Goal: Task Accomplishment & Management: Manage account settings

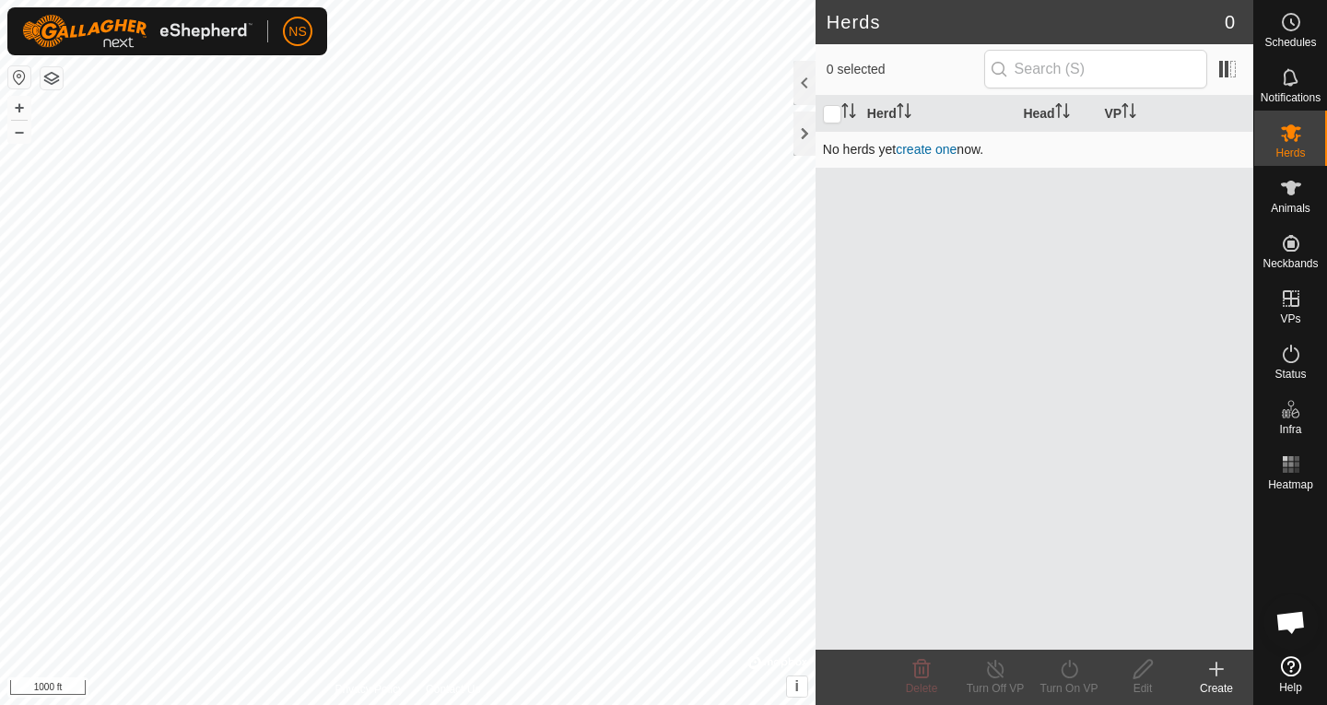
click at [908, 148] on link "create one" at bounding box center [926, 149] width 61 height 15
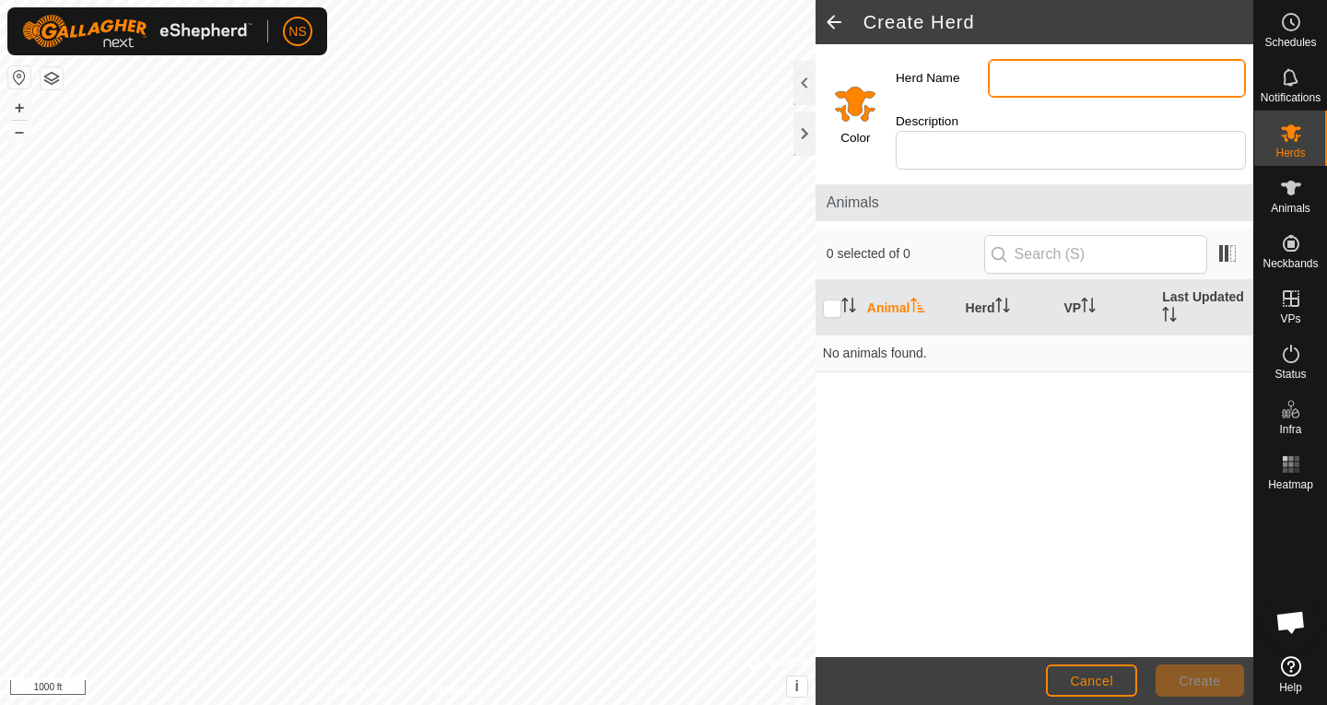
click at [1021, 77] on input "Herd Name" at bounding box center [1117, 78] width 258 height 39
type input "WR"
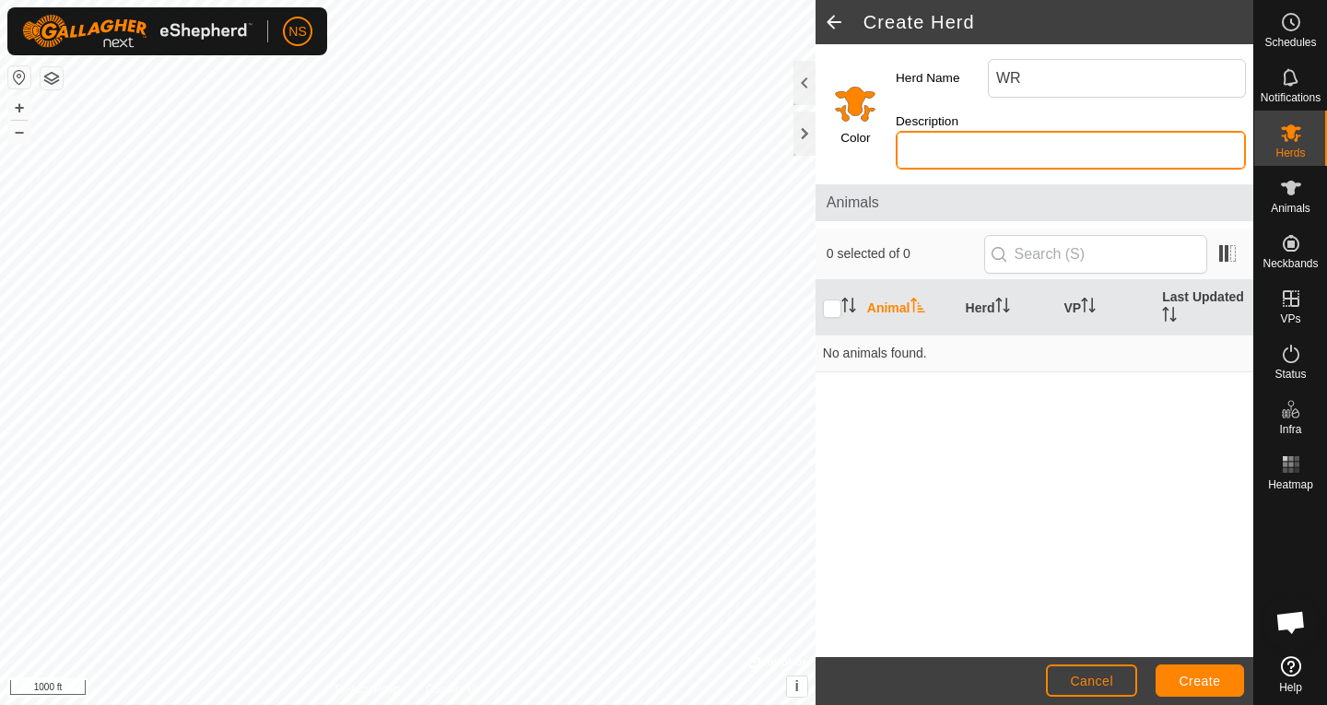
click at [984, 137] on input "Description" at bounding box center [1071, 150] width 350 height 39
type input "Cows and Bull"
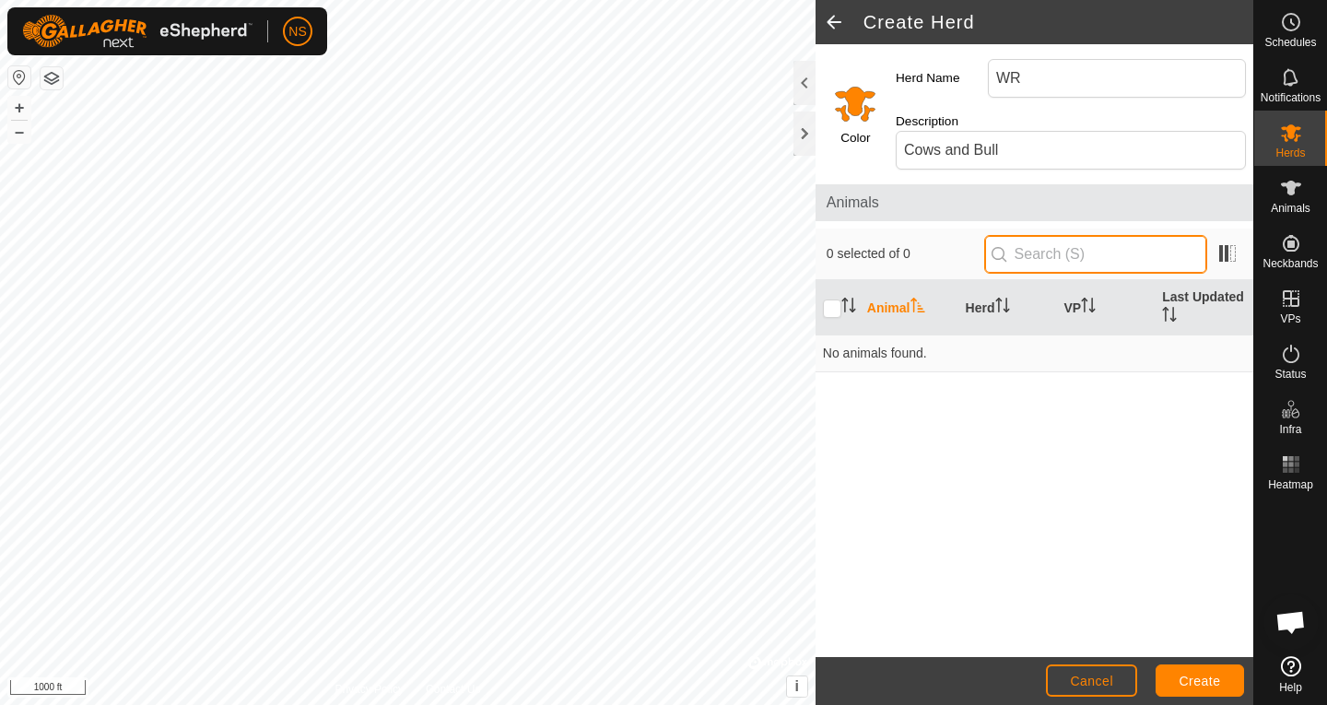
click at [1067, 265] on input "text" at bounding box center [1095, 254] width 223 height 39
type input "23"
click at [991, 404] on div "Animal Herd VP Last Updated No animals found." at bounding box center [1035, 468] width 438 height 377
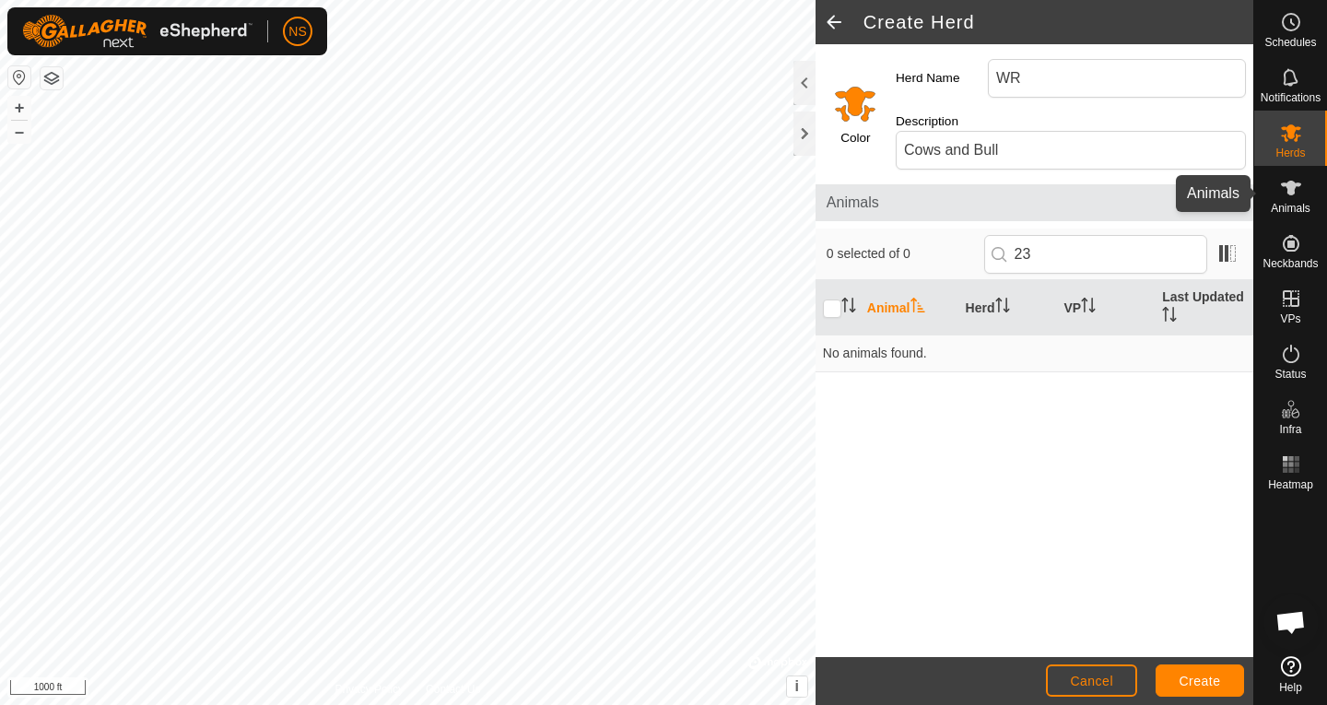
click at [1294, 205] on span "Animals" at bounding box center [1291, 208] width 40 height 11
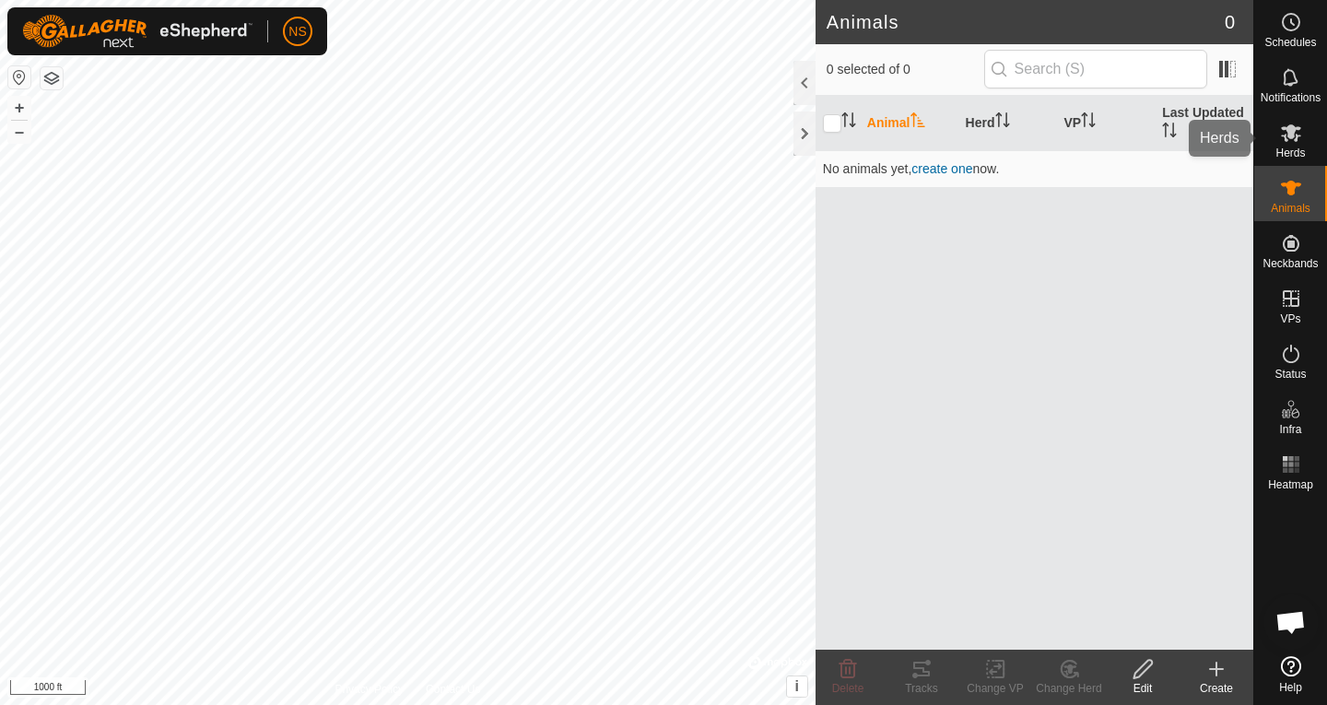
click at [1295, 148] on span "Herds" at bounding box center [1290, 152] width 29 height 11
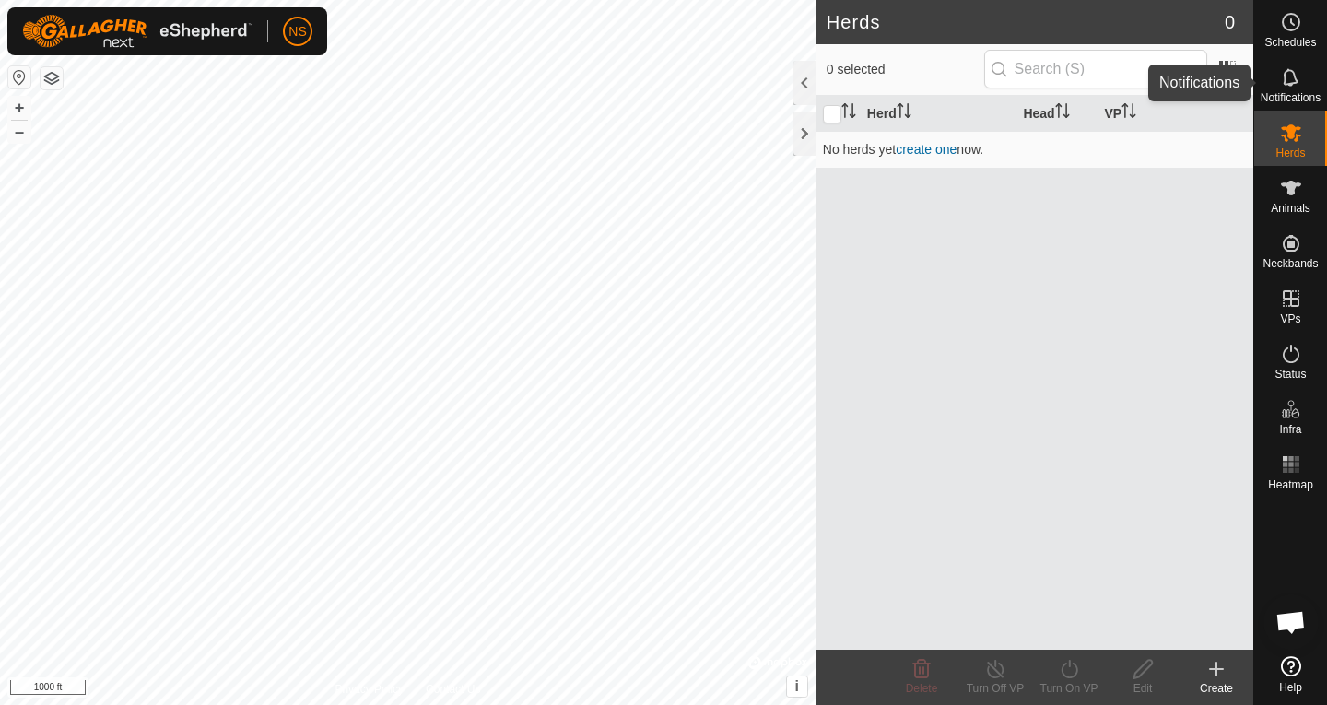
click at [1295, 100] on span "Notifications" at bounding box center [1291, 97] width 60 height 11
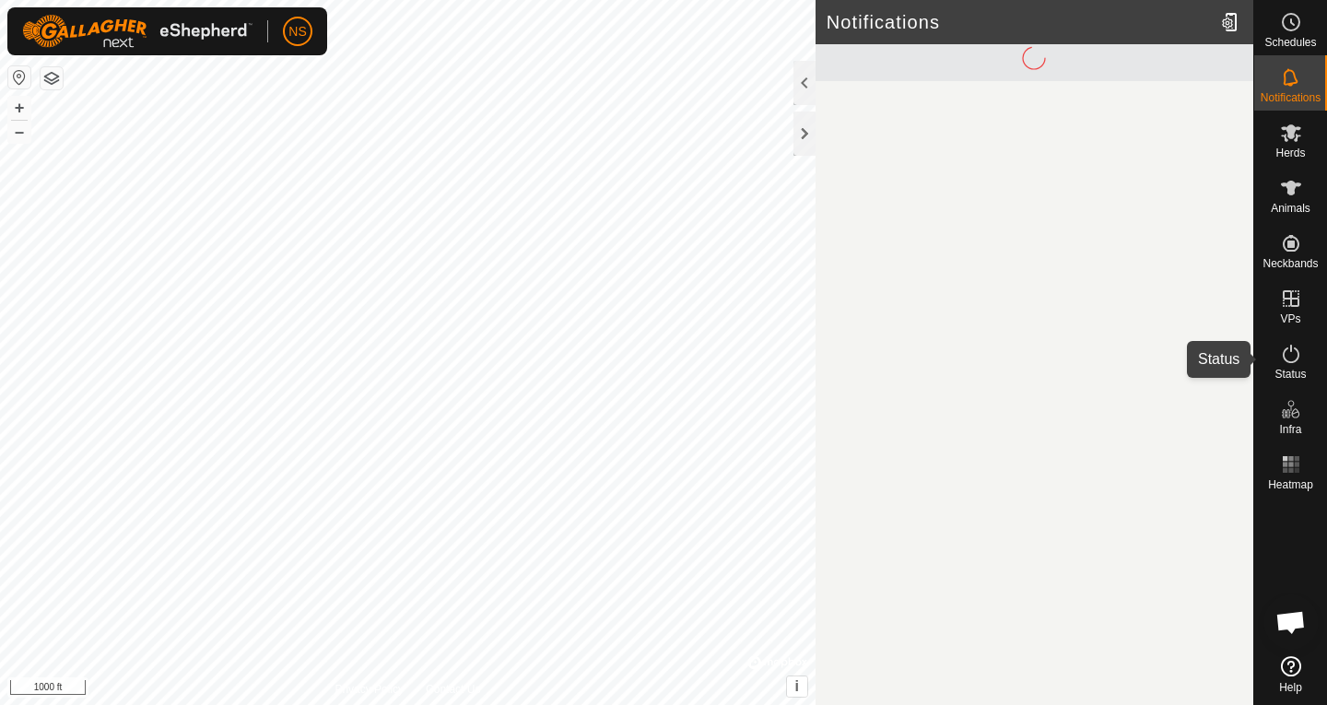
click at [1297, 360] on icon at bounding box center [1291, 354] width 22 height 22
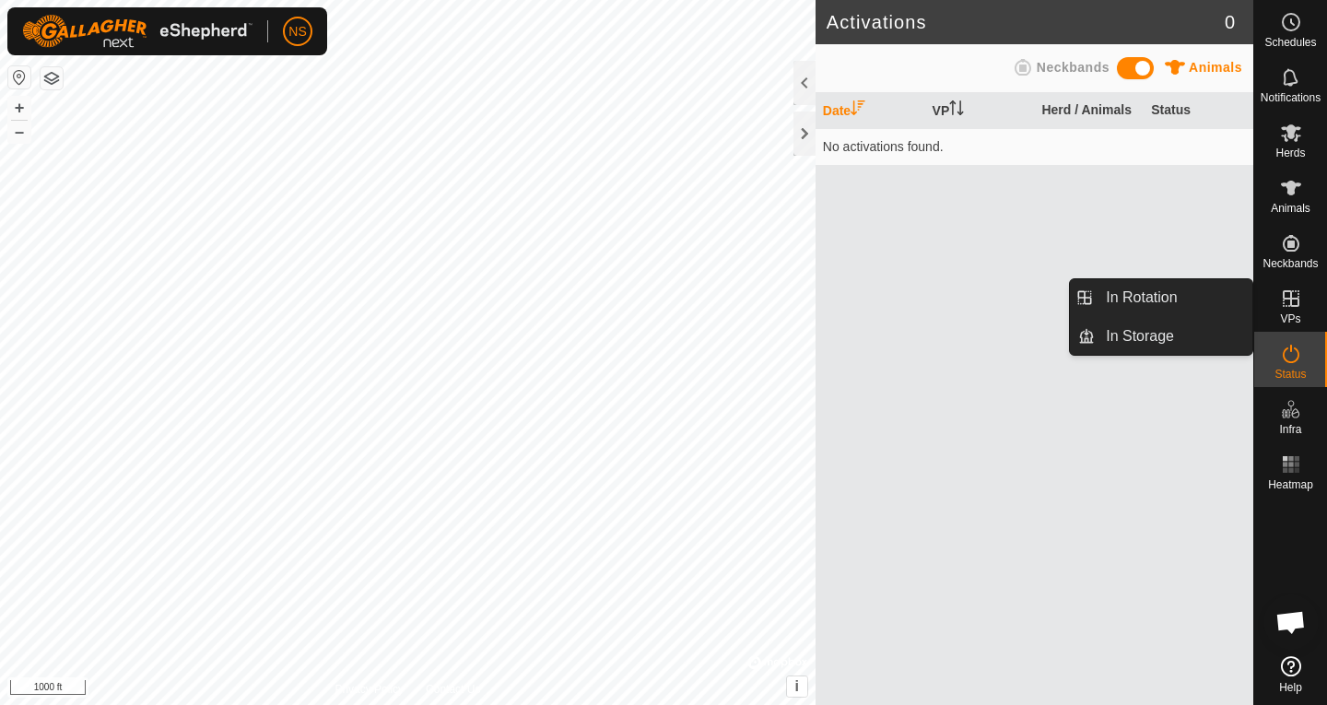
click at [1290, 311] on es-virtualpaddocks-svg-icon at bounding box center [1291, 298] width 33 height 29
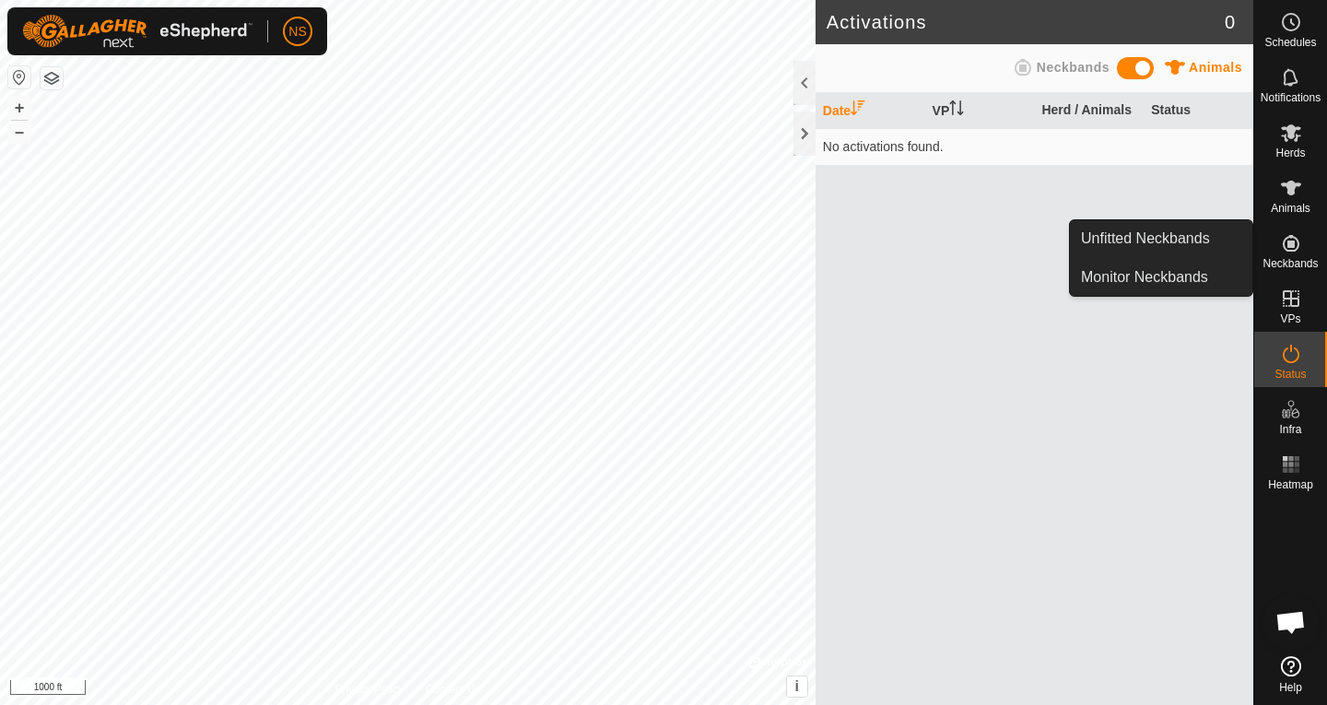
click at [1289, 253] on icon at bounding box center [1291, 243] width 22 height 22
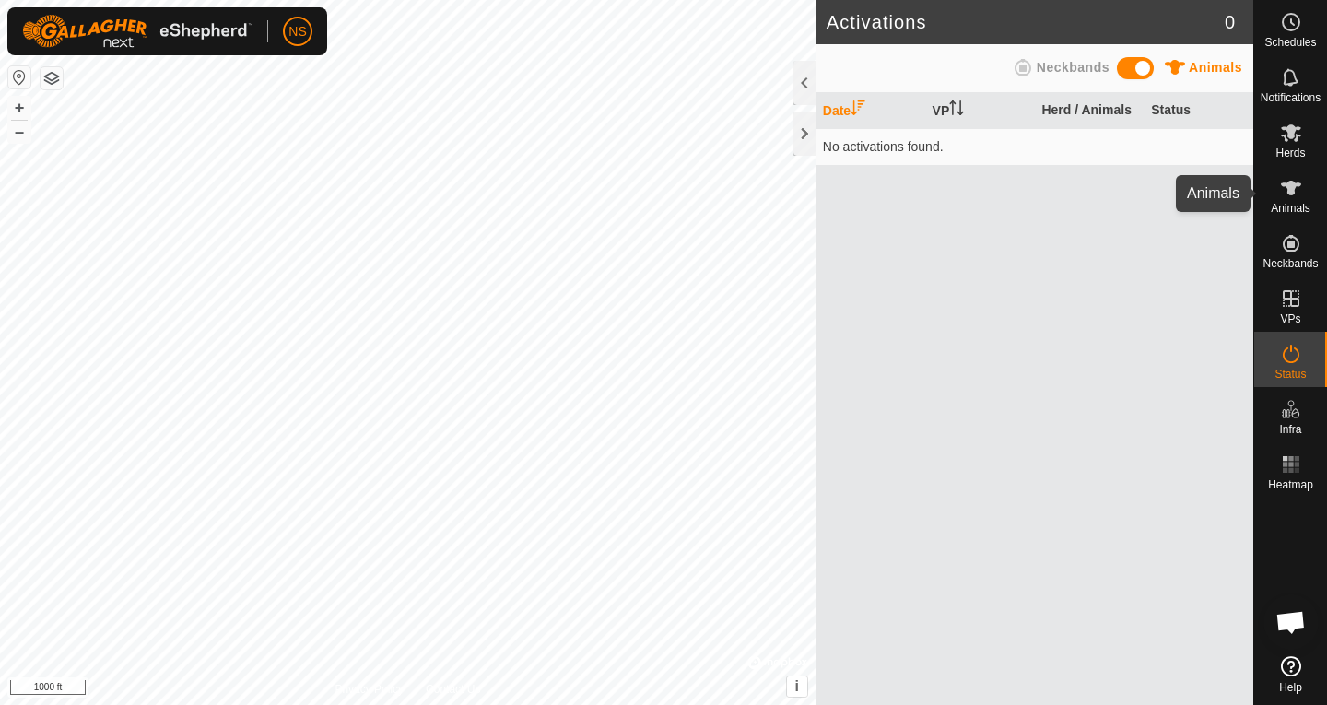
click at [1291, 183] on icon at bounding box center [1291, 188] width 20 height 15
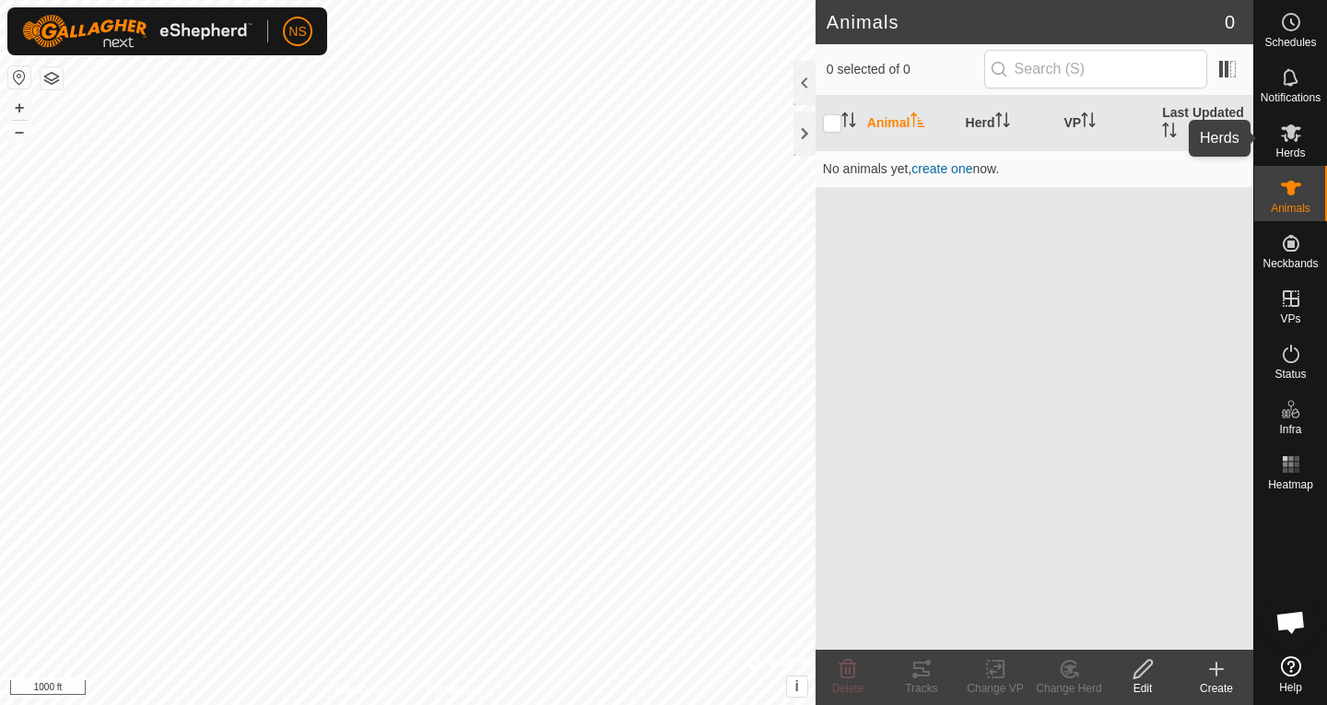
click at [1292, 143] on icon at bounding box center [1291, 133] width 22 height 22
